Goal: Task Accomplishment & Management: Manage account settings

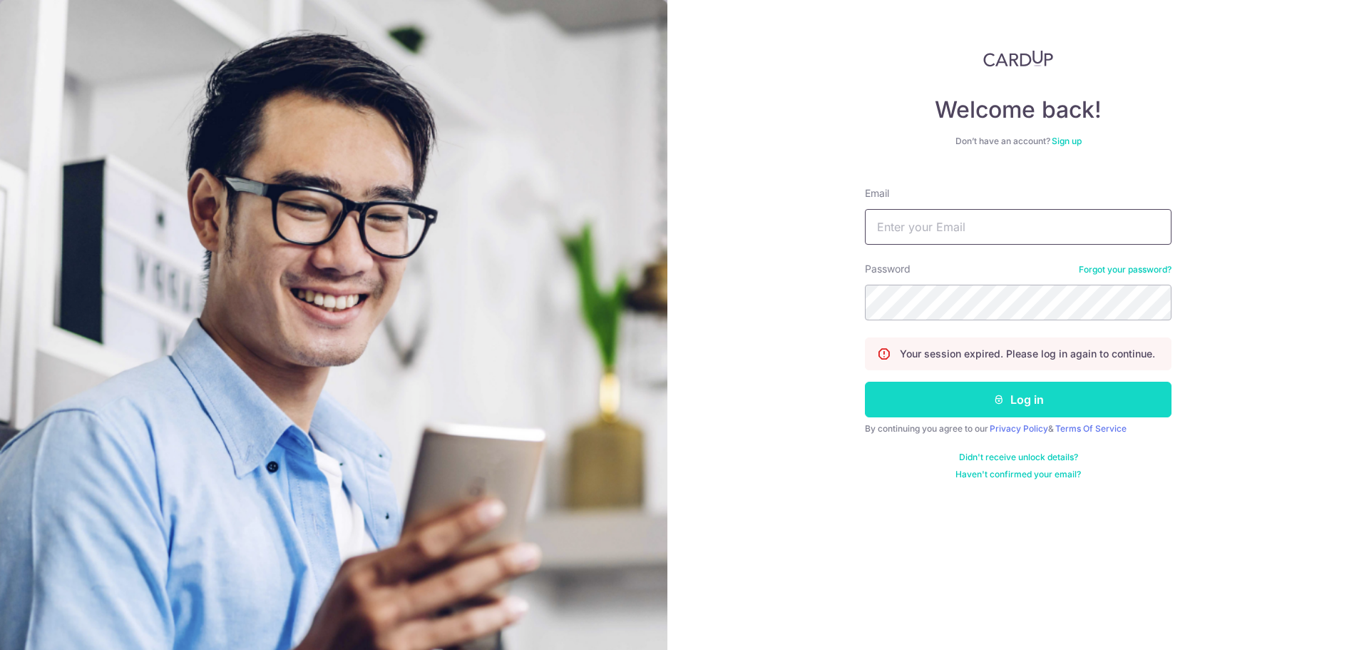
type input "[EMAIL_ADDRESS][DOMAIN_NAME]"
click at [1136, 405] on button "Log in" at bounding box center [1018, 399] width 307 height 36
